Goal: Check status: Check status

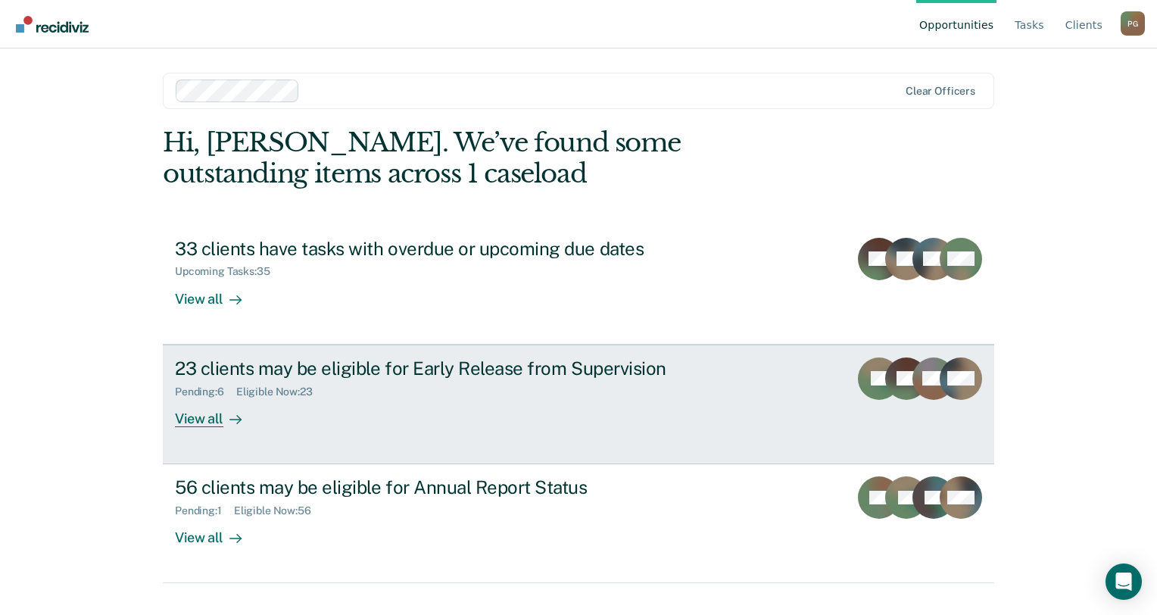
click at [455, 396] on div "Pending : 6 Eligible Now : 23" at bounding box center [440, 388] width 531 height 19
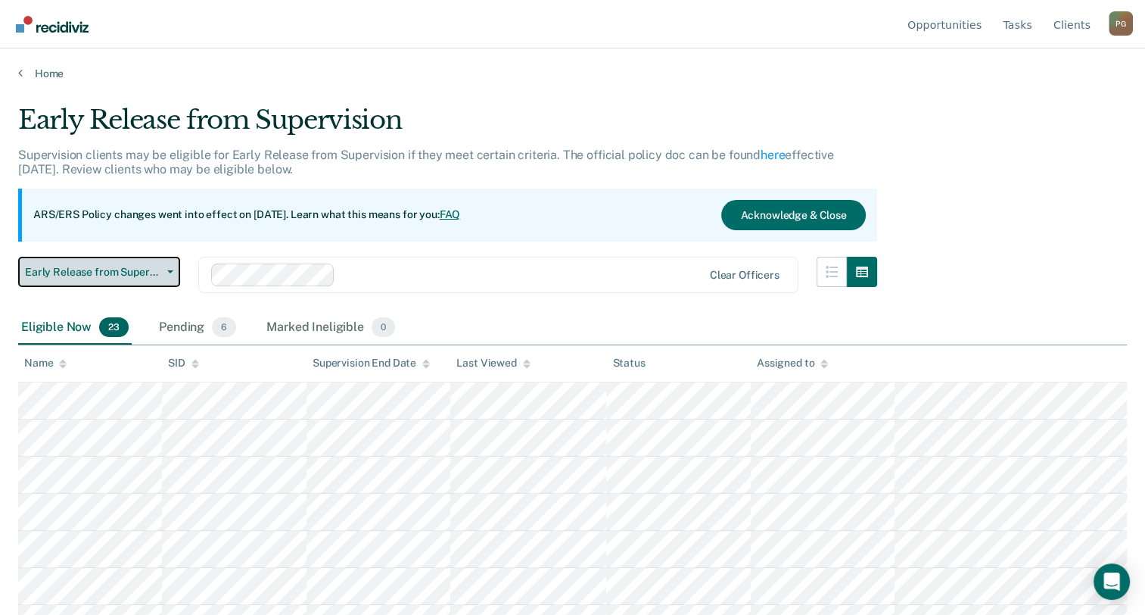
click at [168, 275] on button "Early Release from Supervision" at bounding box center [99, 272] width 162 height 30
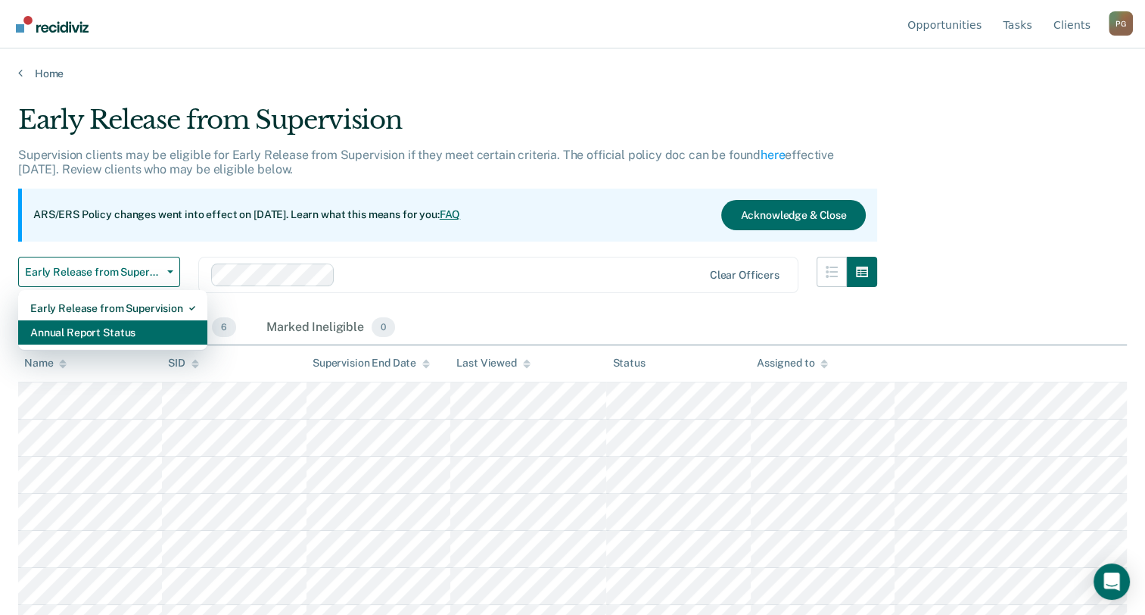
click at [129, 335] on div "Annual Report Status" at bounding box center [112, 332] width 165 height 24
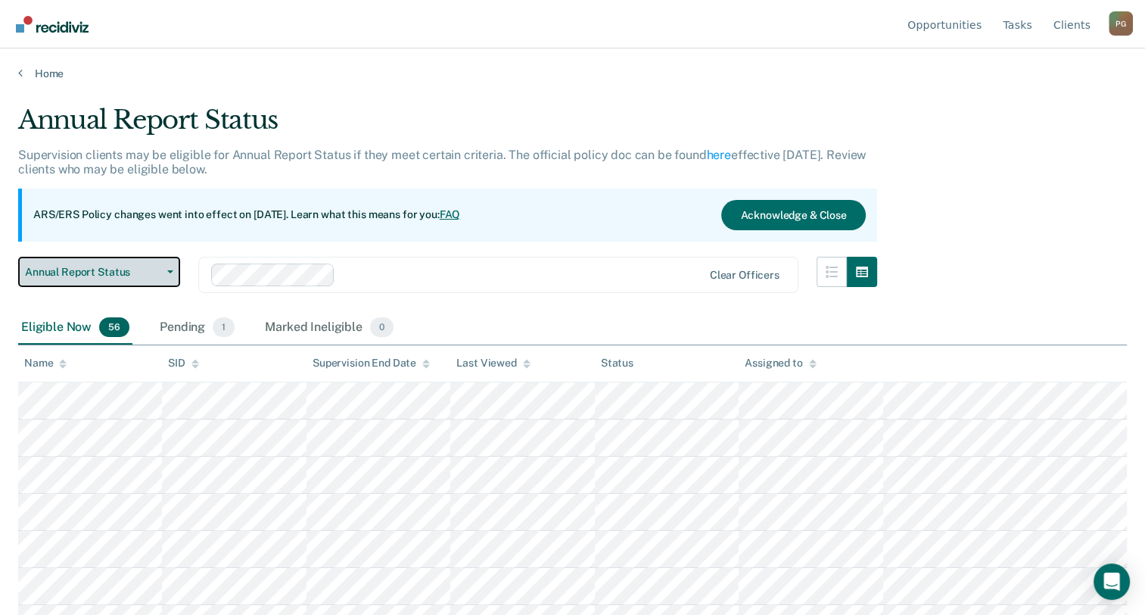
click at [169, 278] on button "Annual Report Status" at bounding box center [99, 272] width 162 height 30
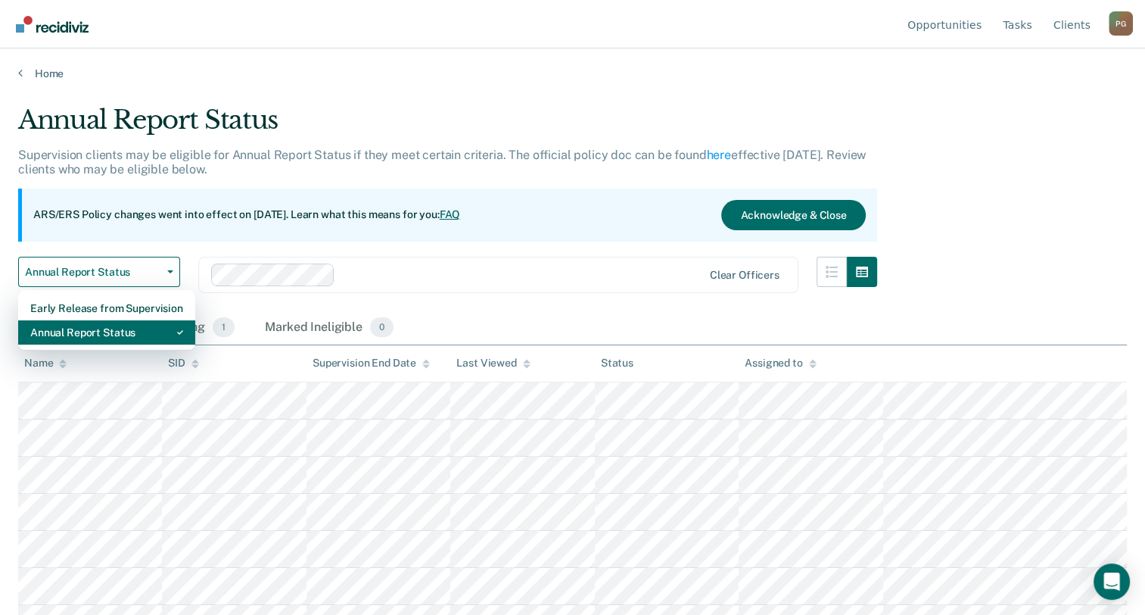
click at [157, 327] on div "Annual Report Status" at bounding box center [106, 332] width 153 height 24
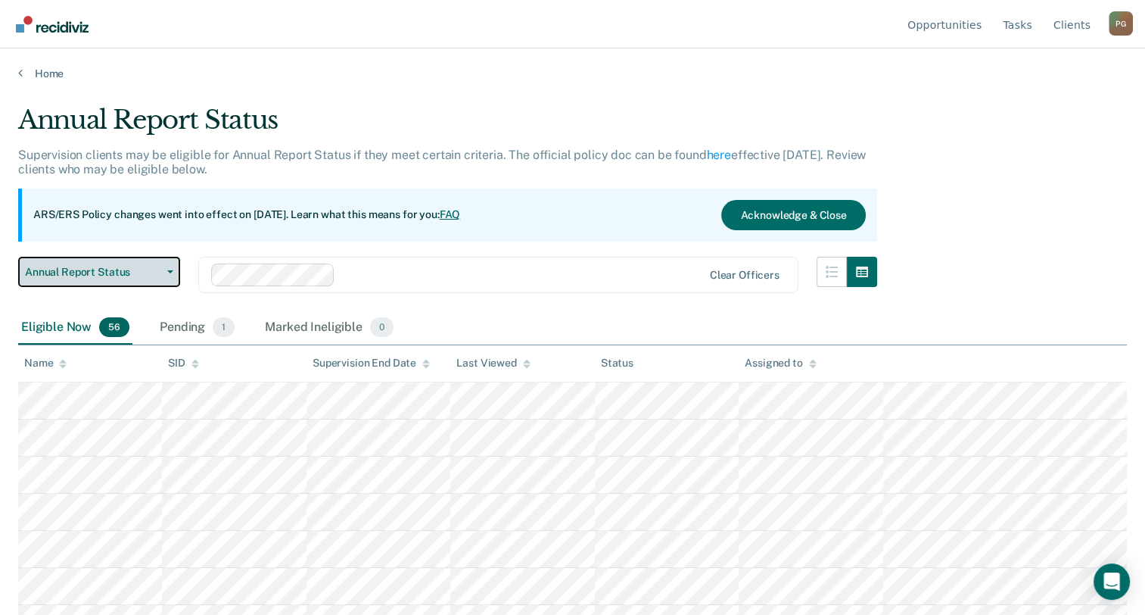
click at [172, 266] on button "Annual Report Status" at bounding box center [99, 272] width 162 height 30
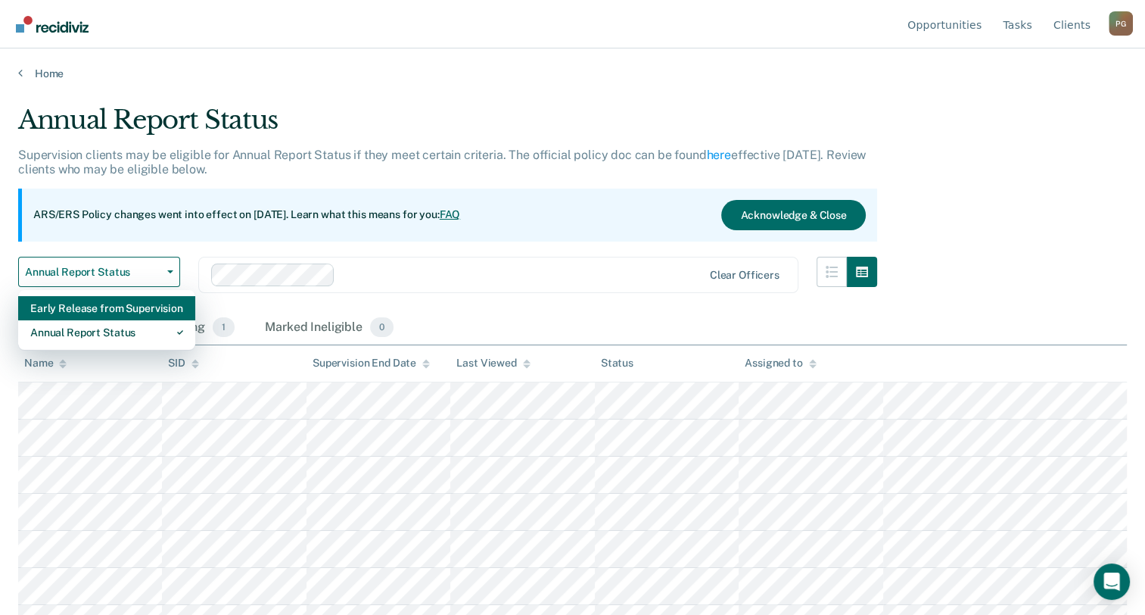
click at [127, 308] on div "Early Release from Supervision" at bounding box center [106, 308] width 153 height 24
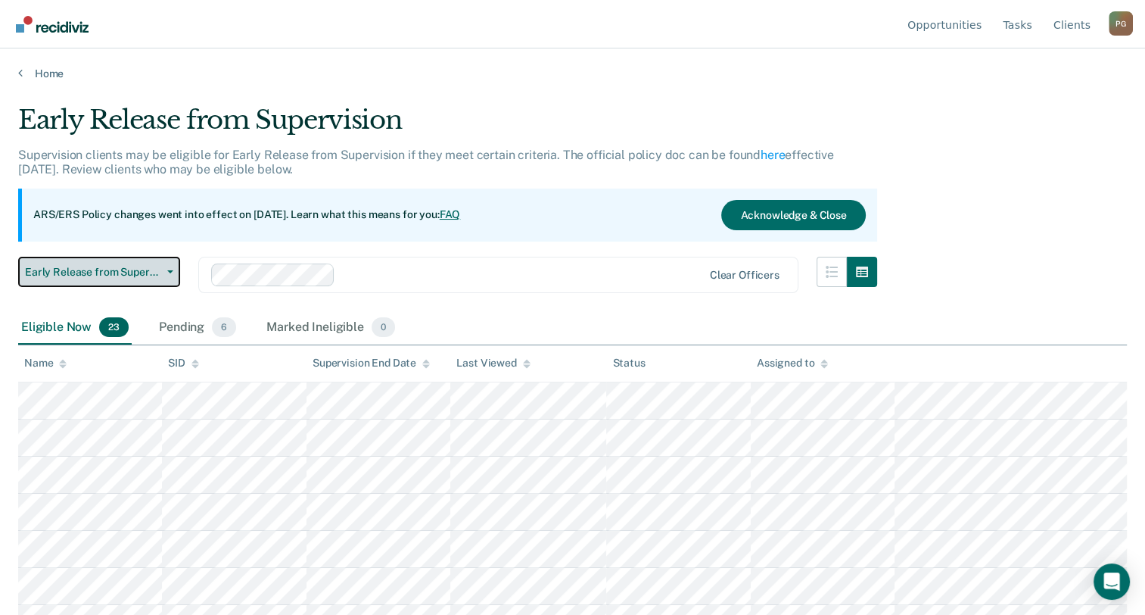
click at [170, 272] on button "Early Release from Supervision" at bounding box center [99, 272] width 162 height 30
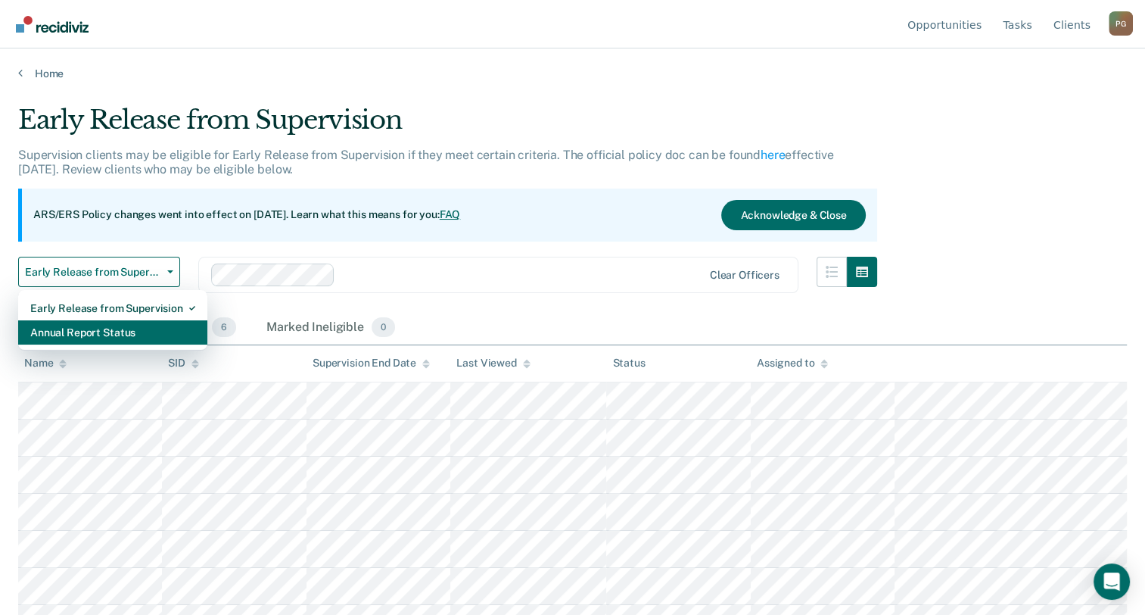
click at [139, 327] on div "Annual Report Status" at bounding box center [112, 332] width 165 height 24
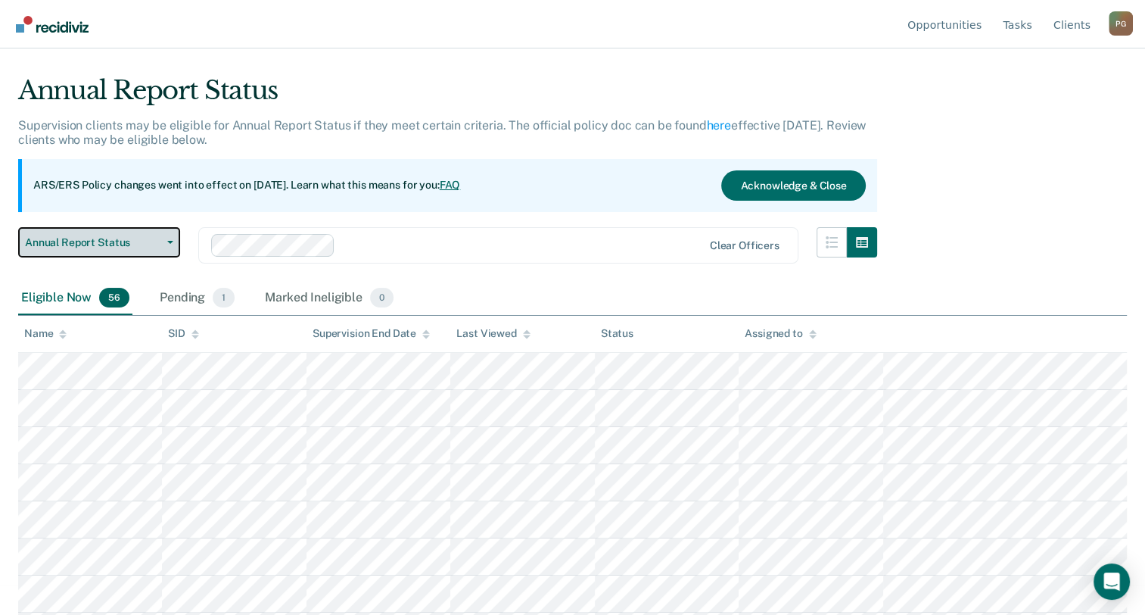
scroll to position [26, 0]
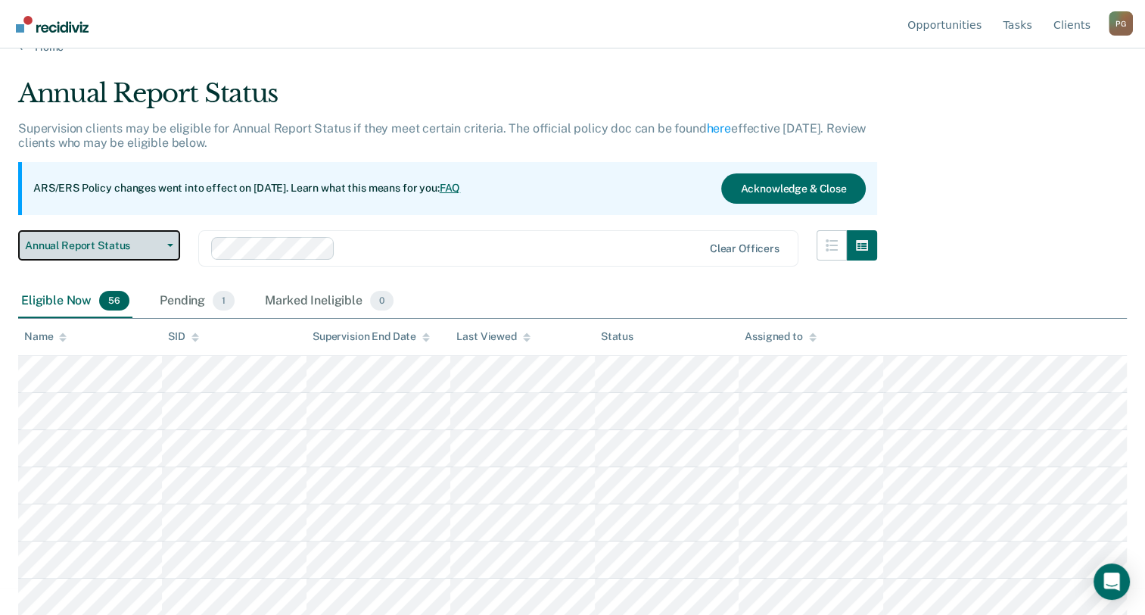
click at [127, 248] on span "Annual Report Status" at bounding box center [93, 245] width 136 height 13
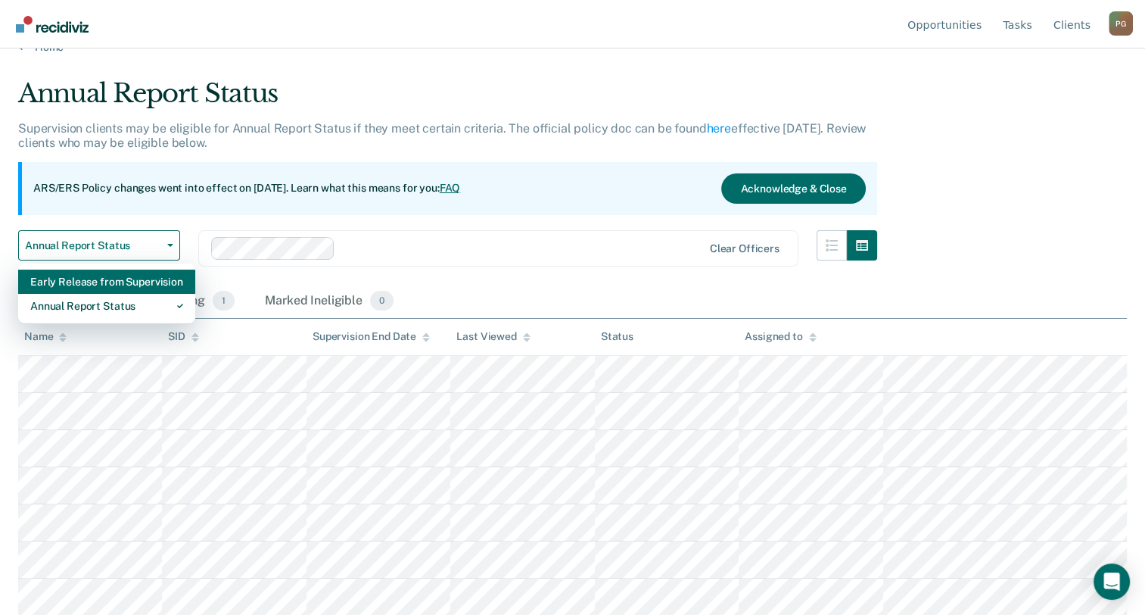
click at [114, 284] on div "Early Release from Supervision" at bounding box center [106, 281] width 153 height 24
